Goal: Information Seeking & Learning: Learn about a topic

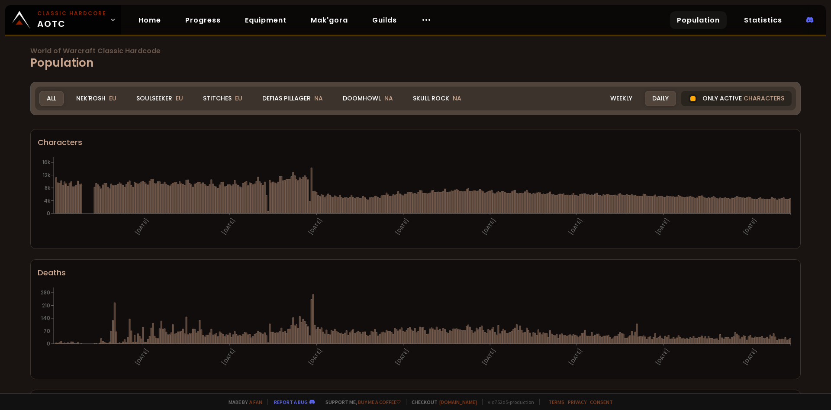
click at [732, 102] on div "Only active characters" at bounding box center [736, 98] width 110 height 15
click at [142, 96] on div "Soulseeker EU" at bounding box center [159, 98] width 61 height 15
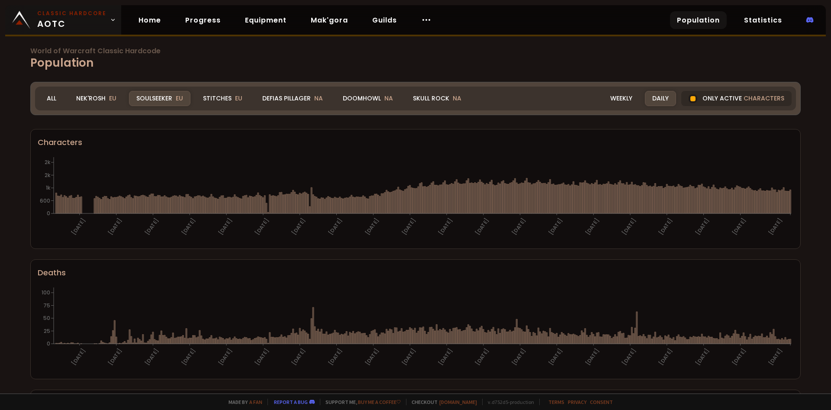
click at [112, 20] on icon at bounding box center [113, 20] width 3 height 2
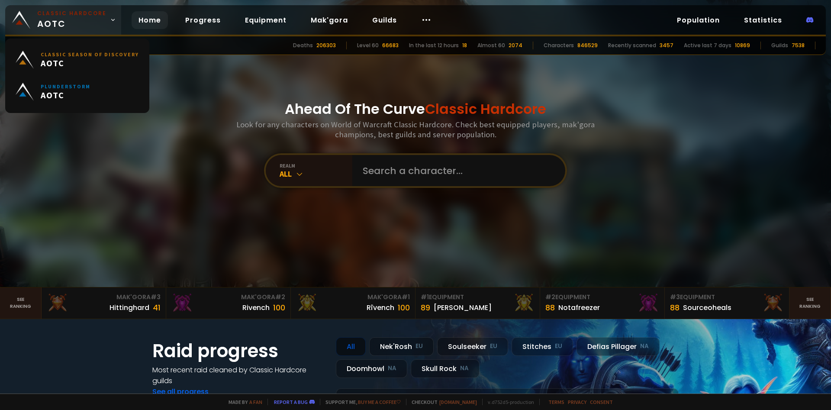
click at [112, 20] on icon at bounding box center [113, 20] width 3 height 2
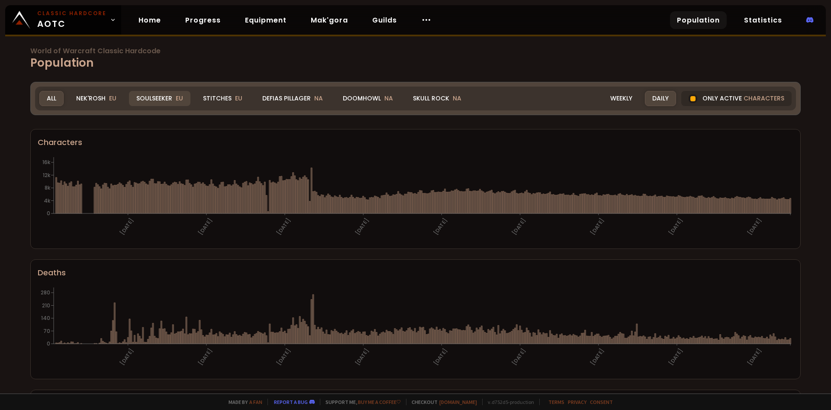
click at [153, 103] on div "Soulseeker EU" at bounding box center [159, 98] width 61 height 15
